Goal: Communication & Community: Answer question/provide support

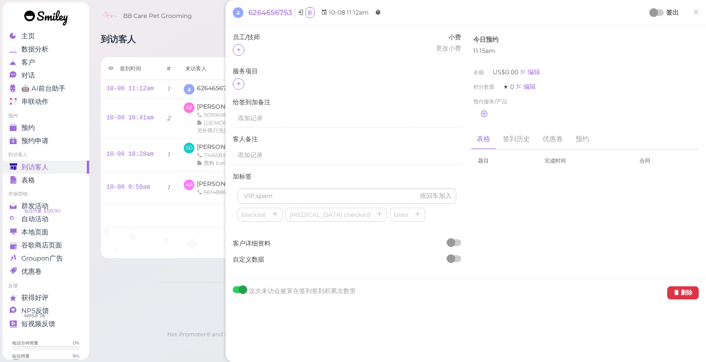
click at [691, 8] on link "×" at bounding box center [696, 12] width 18 height 23
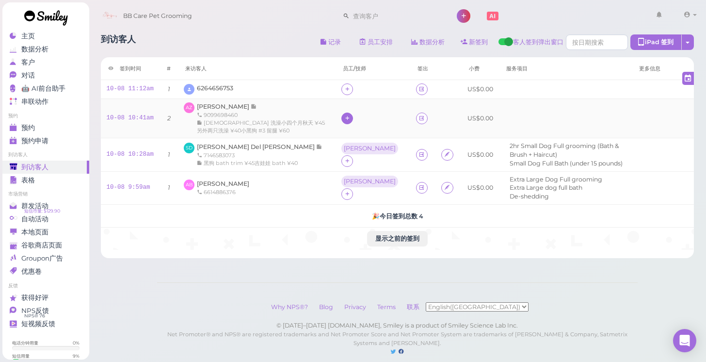
click at [344, 116] on icon at bounding box center [347, 117] width 6 height 7
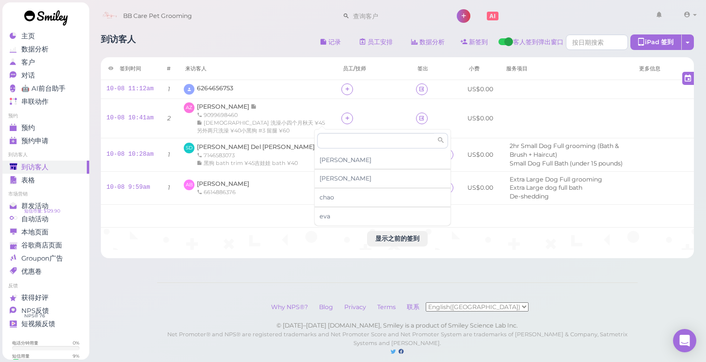
click at [253, 253] on div "签到时间 # 来访客人 员工/技师 签出 小费 服务项目 更多信息 10-08 11:12am 1 6264656753 US$0.00 10-08 10:4…" at bounding box center [398, 157] width 594 height 201
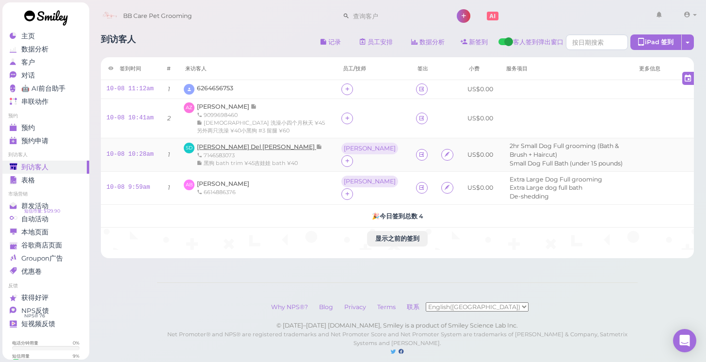
click at [242, 143] on span "[PERSON_NAME] Del [PERSON_NAME]" at bounding box center [256, 146] width 119 height 7
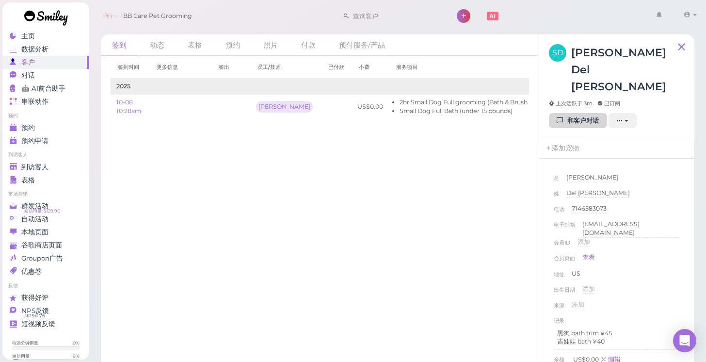
click at [584, 113] on link "和客户对话" at bounding box center [578, 121] width 58 height 16
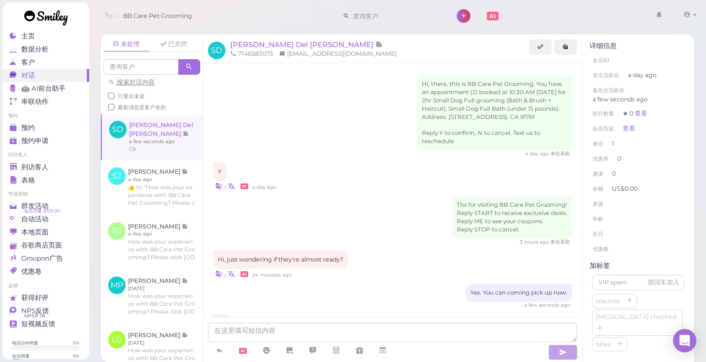
scroll to position [61, 0]
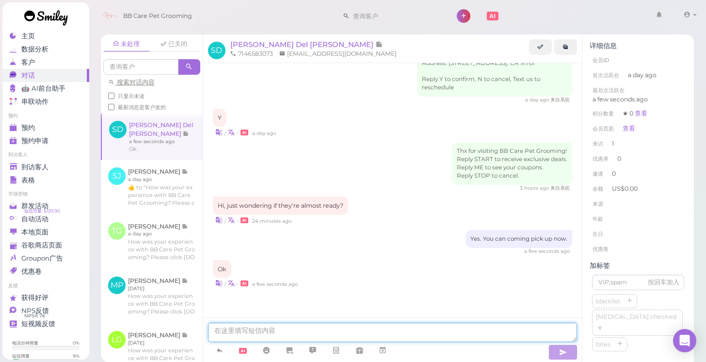
click at [406, 331] on textarea at bounding box center [393, 331] width 370 height 19
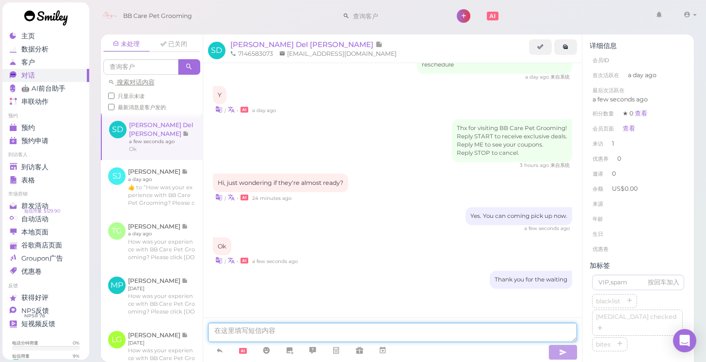
click at [406, 331] on textarea at bounding box center [393, 331] width 370 height 19
type textarea "r"
type textarea "im trim the face now, 10 or 15min will be done"
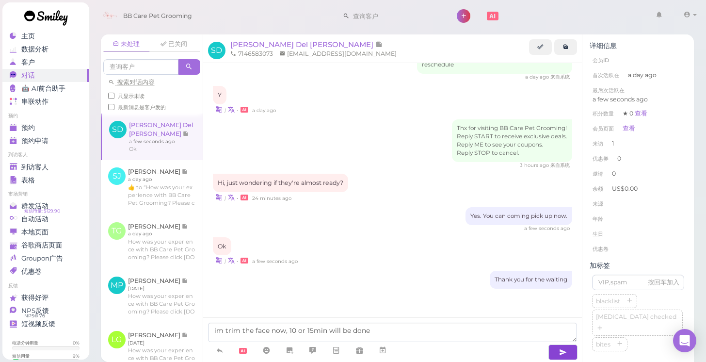
click at [573, 354] on button "button" at bounding box center [562, 352] width 29 height 16
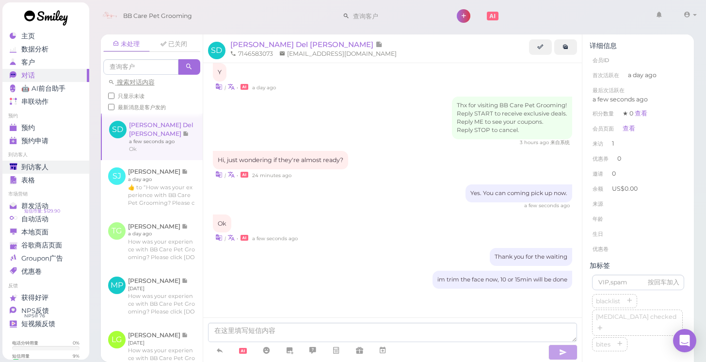
click at [29, 166] on span "到访客人" at bounding box center [34, 167] width 27 height 8
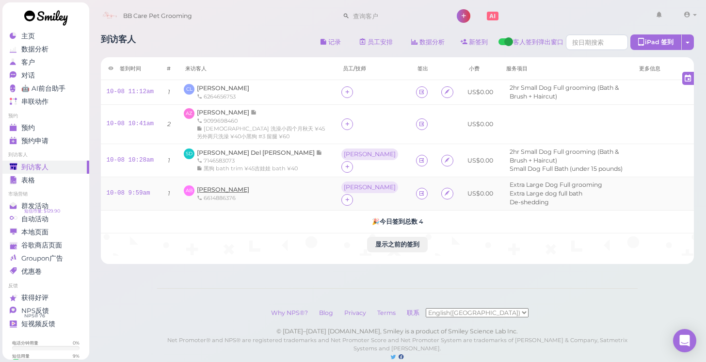
click at [221, 186] on span "[PERSON_NAME]" at bounding box center [223, 189] width 52 height 7
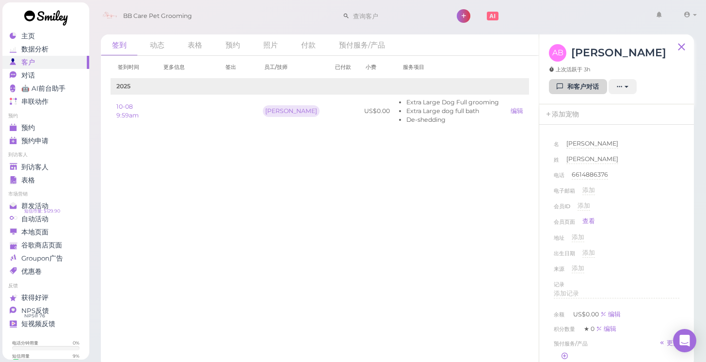
click at [559, 83] on icon at bounding box center [560, 86] width 6 height 7
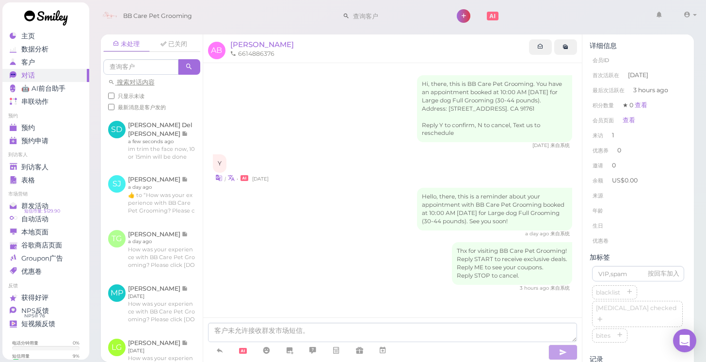
scroll to position [11, 0]
click at [217, 355] on icon at bounding box center [220, 350] width 8 height 10
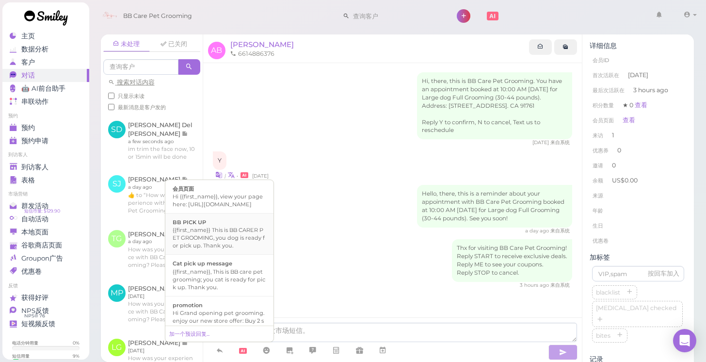
click at [231, 255] on li "BB PICK UP {{first_name}} This is BB CARER PET GROOMING, you dog is ready for p…" at bounding box center [219, 234] width 108 height 42
type textarea "{{first_name}} This is BB CARER PET GROOMING, you dog is ready for pick up. Tha…"
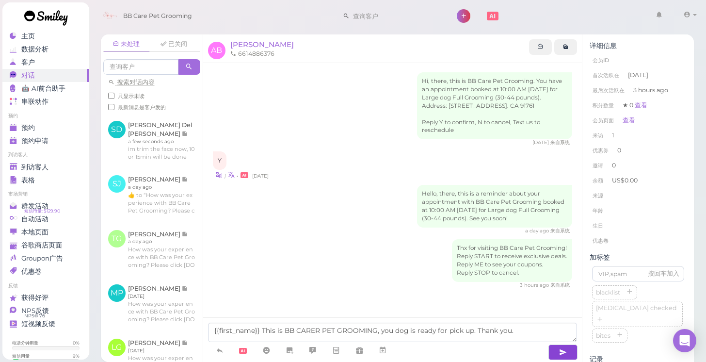
click at [570, 352] on button "button" at bounding box center [562, 352] width 29 height 16
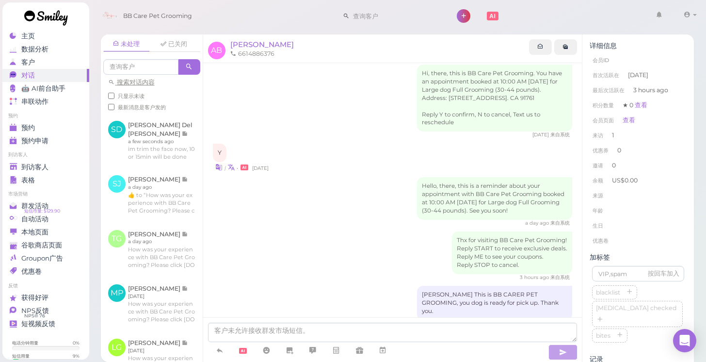
scroll to position [41, 0]
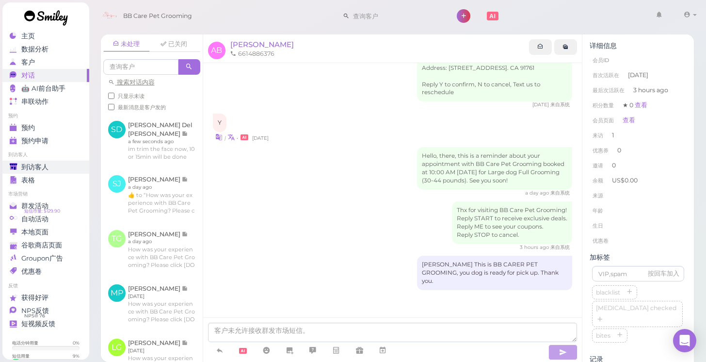
click at [64, 163] on div "到访客人" at bounding box center [45, 167] width 70 height 8
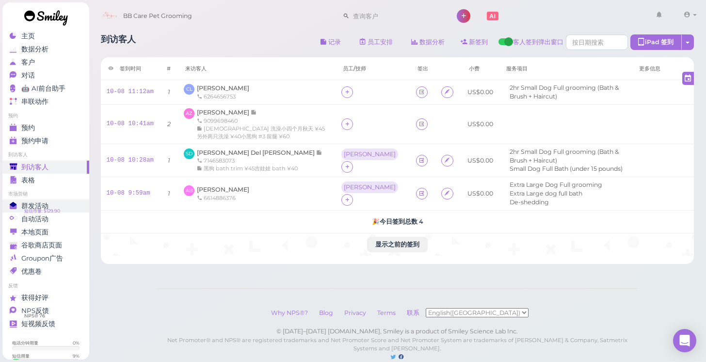
click at [73, 211] on link "群发活动 短信币量: $129.90" at bounding box center [45, 205] width 87 height 13
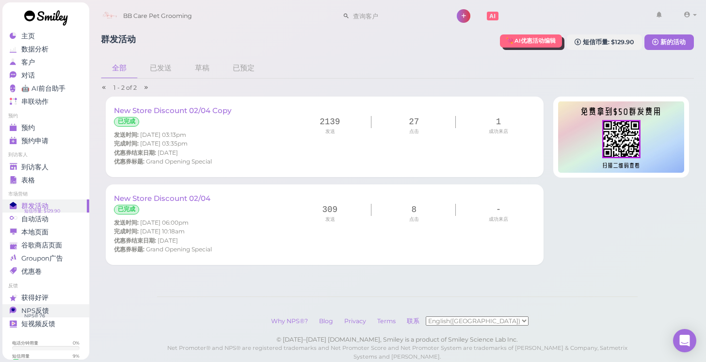
click at [62, 310] on div "NPS反馈" at bounding box center [45, 310] width 70 height 8
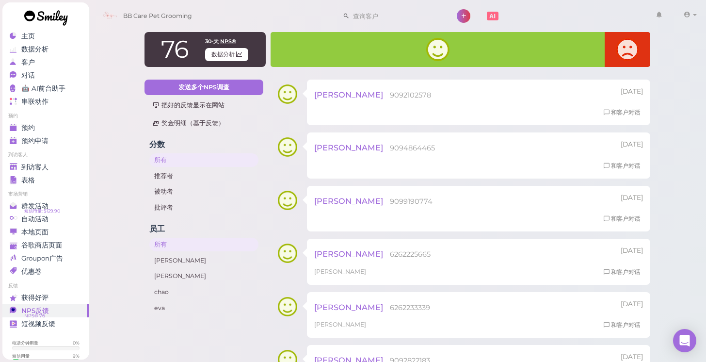
click at [34, 32] on link at bounding box center [45, 18] width 87 height 33
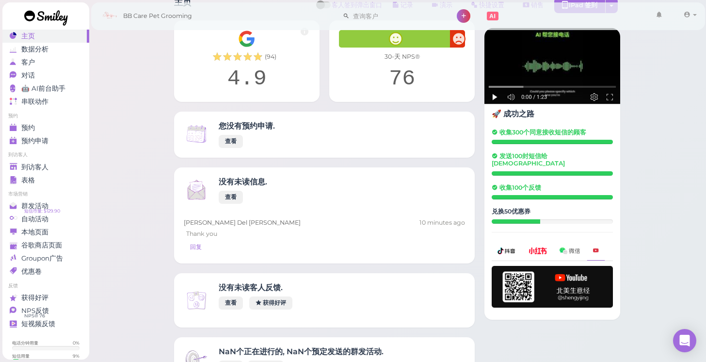
scroll to position [41, 0]
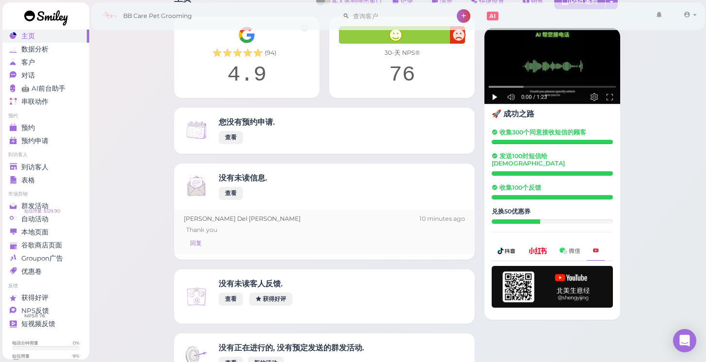
click at [234, 221] on div "[PERSON_NAME] Del [PERSON_NAME] 10 minutes ago" at bounding box center [324, 218] width 281 height 9
click at [68, 80] on link "对话 0" at bounding box center [45, 75] width 87 height 13
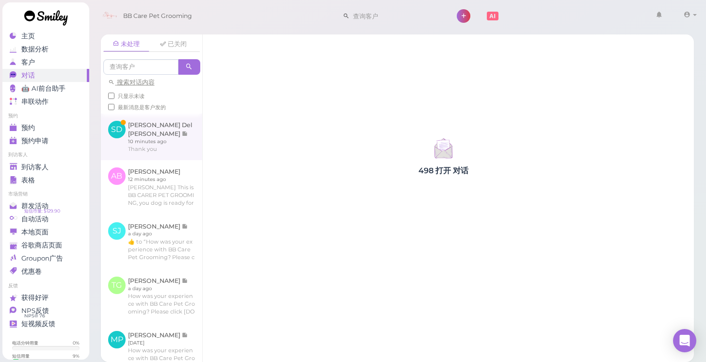
click at [185, 128] on link at bounding box center [151, 136] width 101 height 47
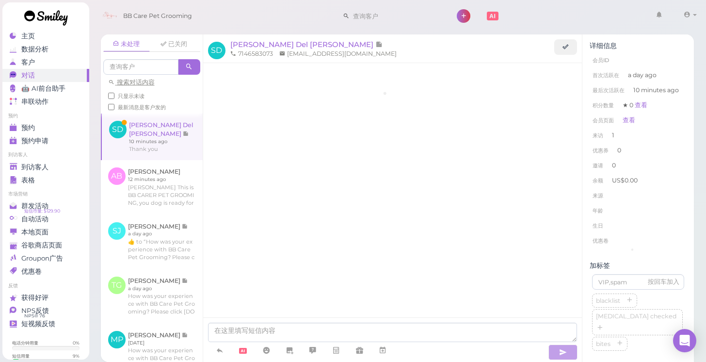
scroll to position [152, 0]
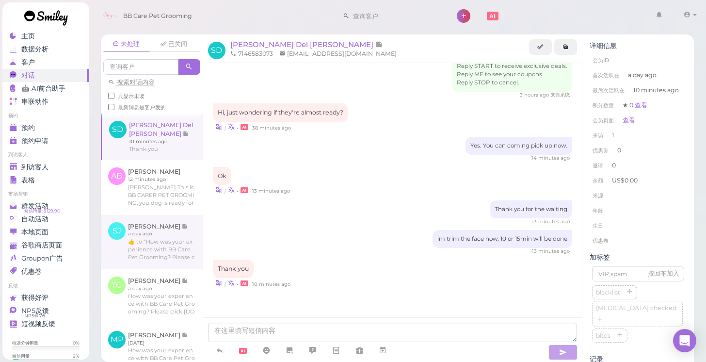
click at [175, 238] on link at bounding box center [152, 242] width 102 height 54
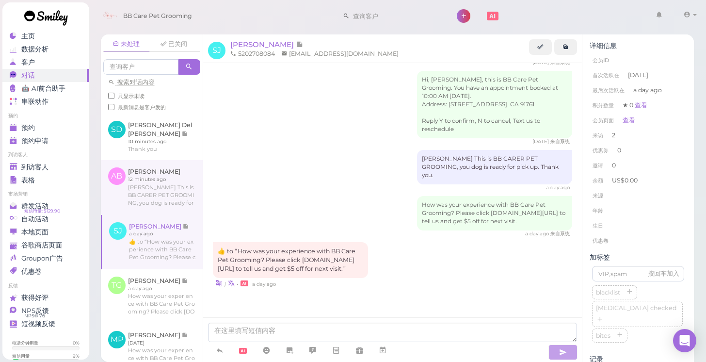
click at [177, 193] on link at bounding box center [152, 187] width 102 height 54
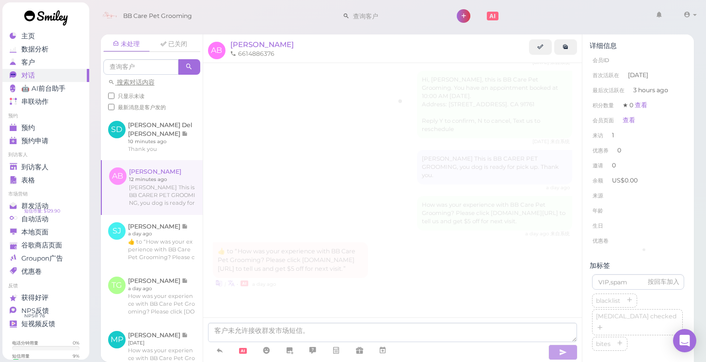
scroll to position [48, 0]
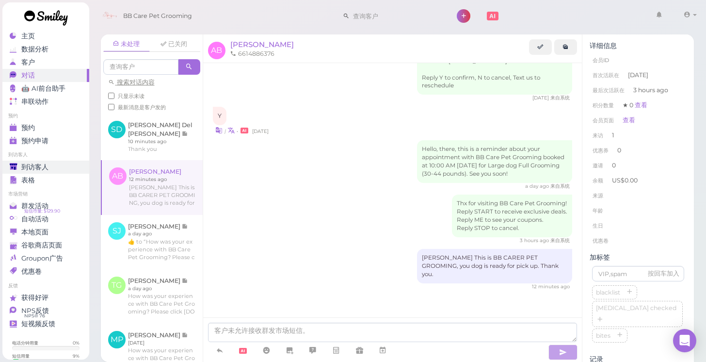
click at [50, 162] on link "到访客人" at bounding box center [45, 167] width 87 height 13
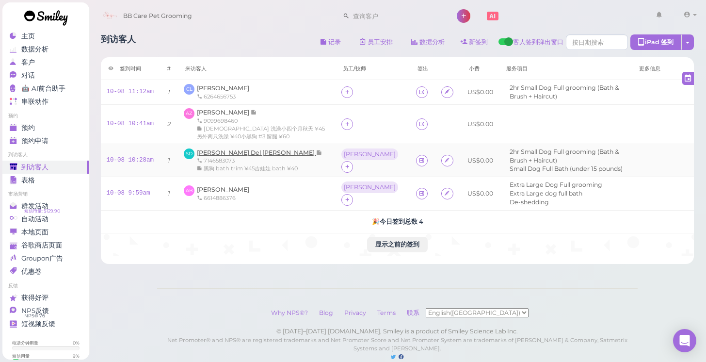
click at [212, 152] on span "[PERSON_NAME] Del [PERSON_NAME]" at bounding box center [256, 152] width 119 height 7
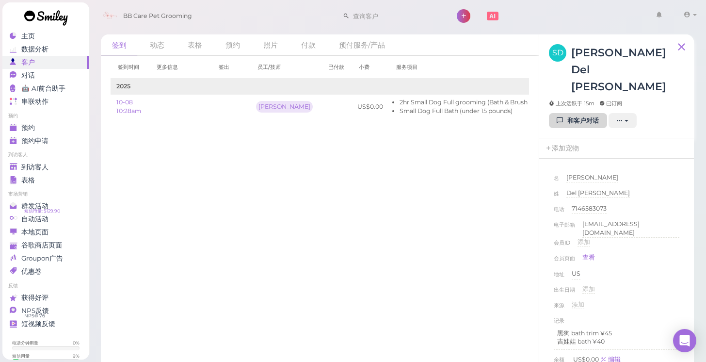
click at [569, 113] on link "和客户对话" at bounding box center [578, 121] width 58 height 16
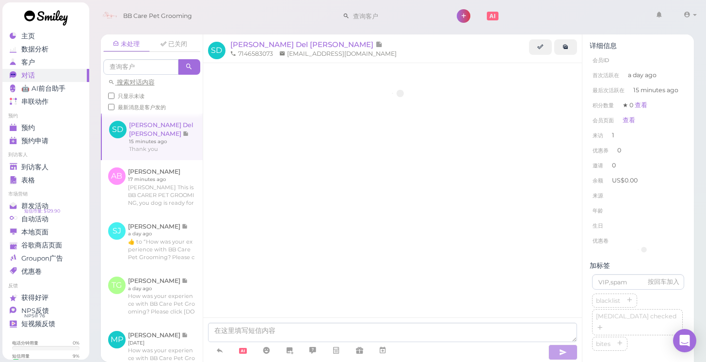
scroll to position [152, 0]
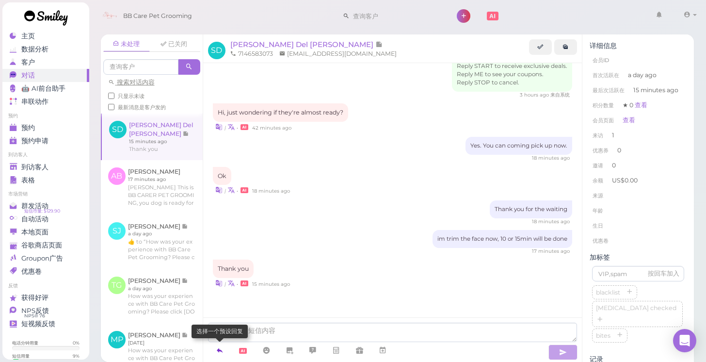
click at [222, 350] on icon at bounding box center [220, 350] width 8 height 10
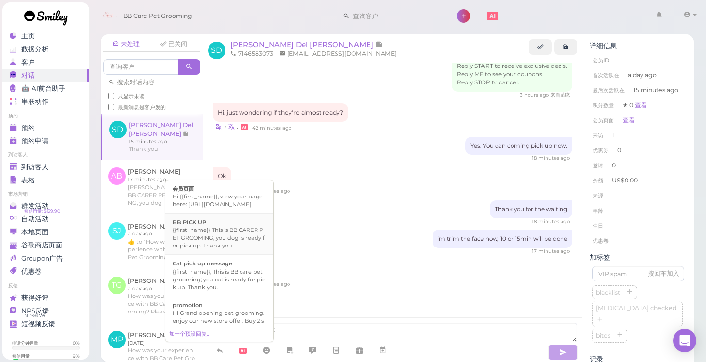
click at [240, 255] on li "BB PICK UP {{first_name}} This is BB CARER PET GROOMING, you dog is ready for p…" at bounding box center [219, 234] width 108 height 42
type textarea "{{first_name}} This is BB CARER PET GROOMING, you dog is ready for pick up. Tha…"
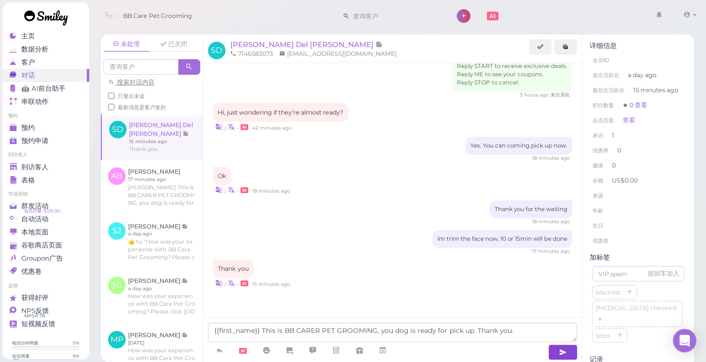
click at [556, 356] on button "button" at bounding box center [562, 352] width 29 height 16
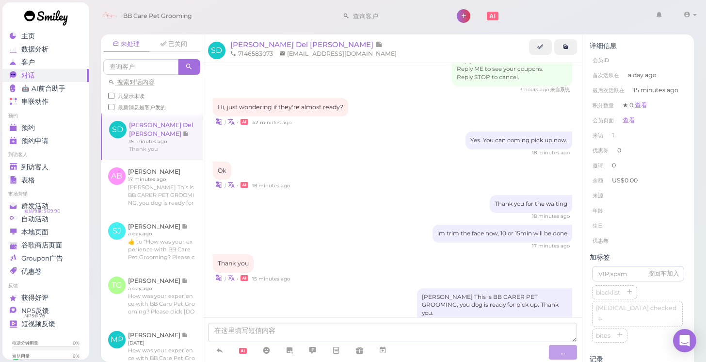
scroll to position [182, 0]
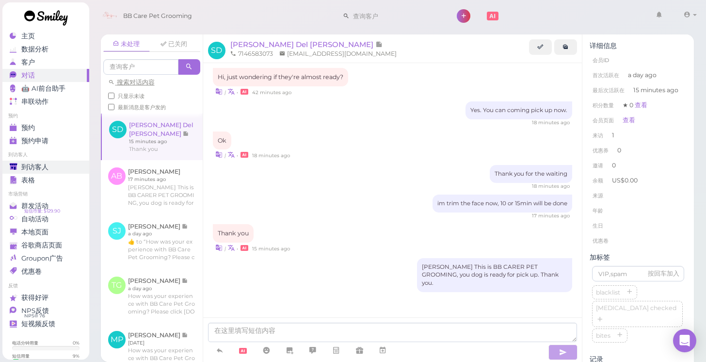
click at [47, 164] on span "到访客人" at bounding box center [34, 167] width 27 height 8
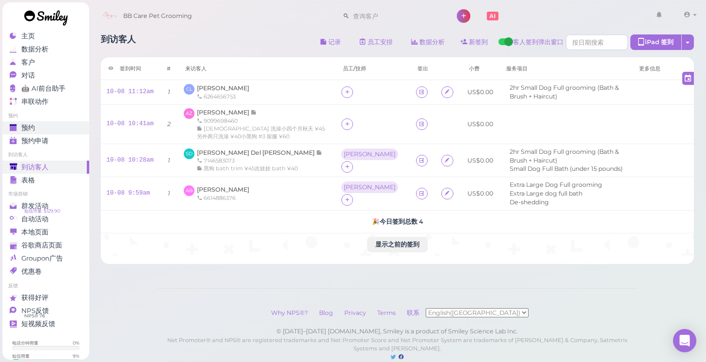
click at [73, 131] on div "预约" at bounding box center [45, 128] width 70 height 8
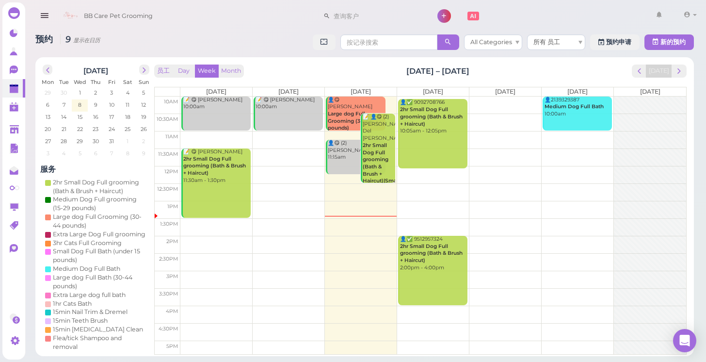
click at [371, 66] on div "员工 Day Week Month [DATE] – [DATE] [DATE]" at bounding box center [420, 70] width 532 height 13
click at [23, 132] on link at bounding box center [13, 129] width 23 height 18
